Goal: Navigation & Orientation: Find specific page/section

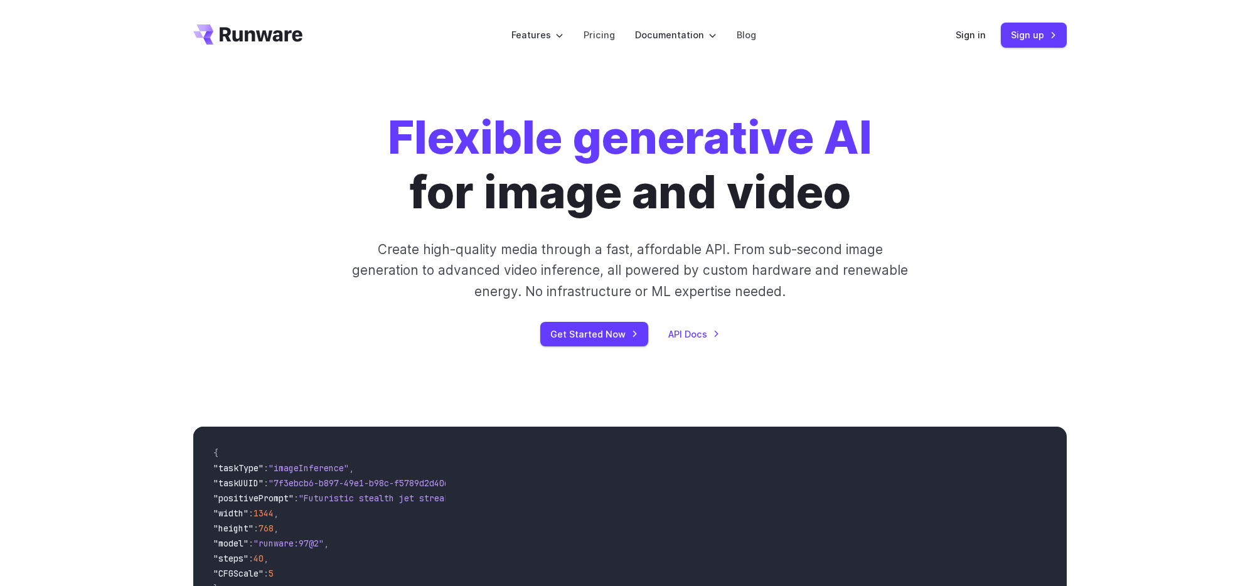
click at [788, 21] on header "Features Tasks Image generation Video generation Sonic Inference Engine™ Models…" at bounding box center [630, 35] width 904 height 70
click at [272, 40] on icon "Go to /" at bounding box center [247, 34] width 109 height 20
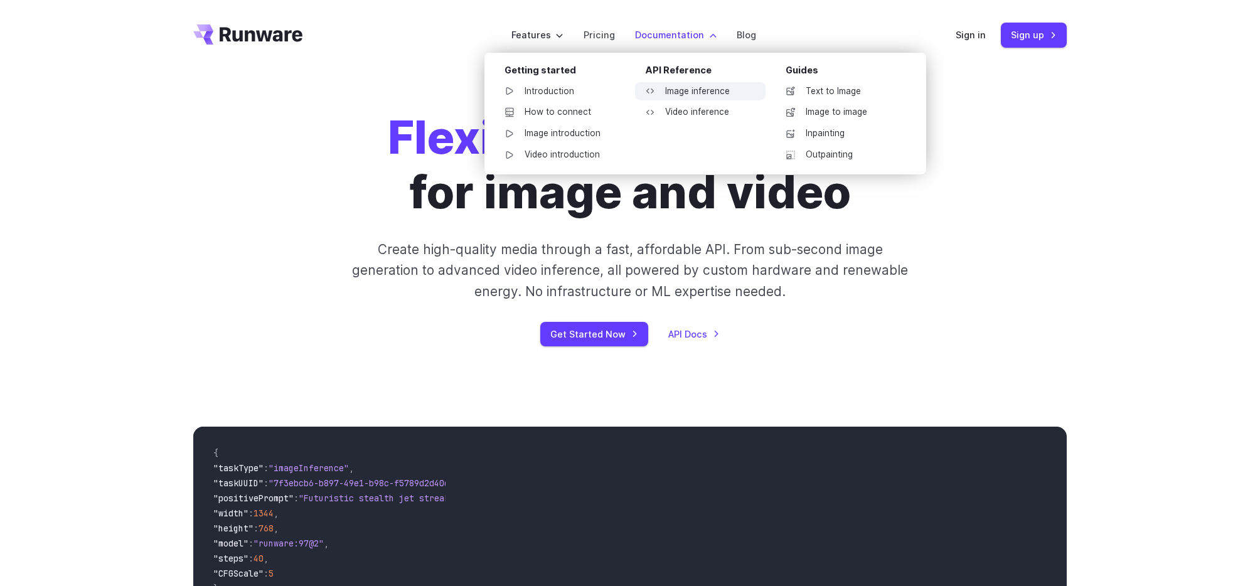
click at [695, 95] on link "Image inference" at bounding box center [700, 91] width 131 height 19
